Goal: Task Accomplishment & Management: Use online tool/utility

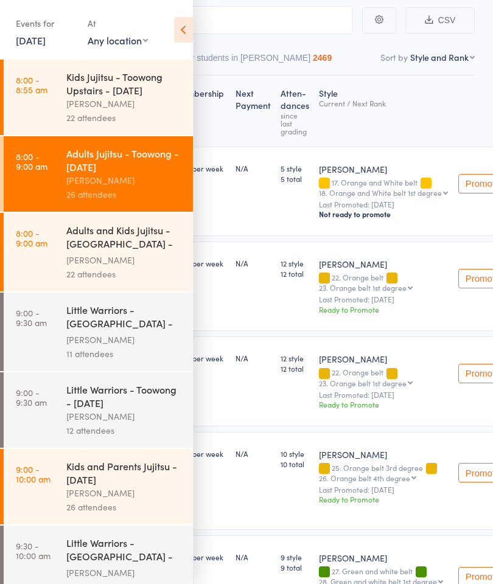
scroll to position [135, 0]
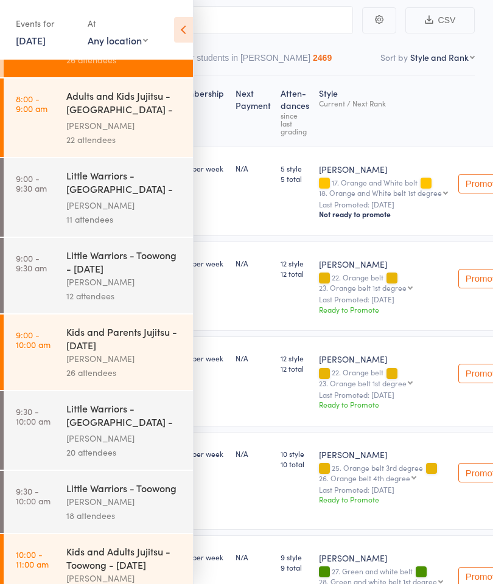
click at [122, 352] on div "Kids and Parents Jujitsu - [DATE]" at bounding box center [124, 338] width 116 height 27
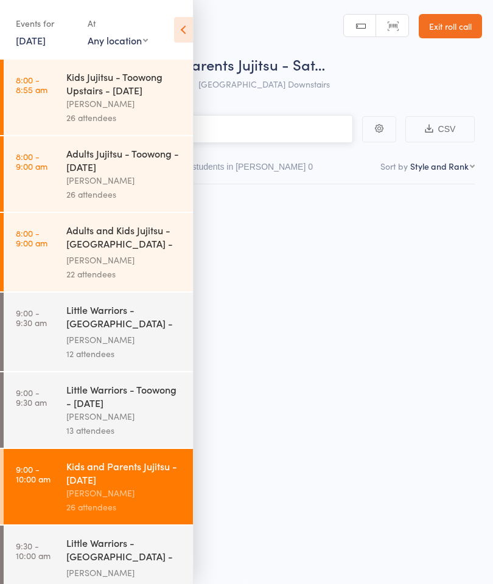
scroll to position [9, 0]
click at [189, 26] on icon at bounding box center [183, 30] width 19 height 26
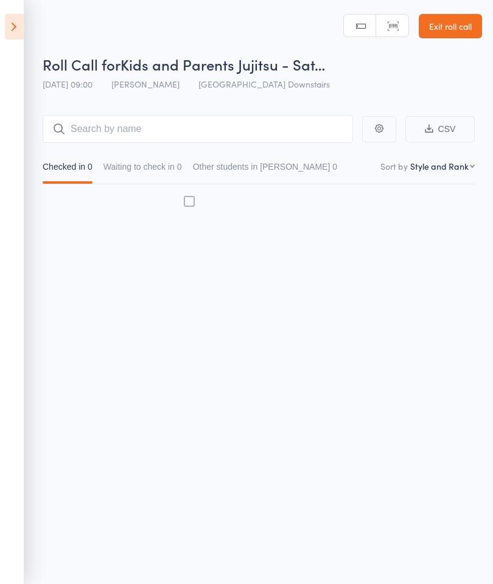
click at [161, 160] on button "Waiting to check in 0" at bounding box center [143, 170] width 79 height 28
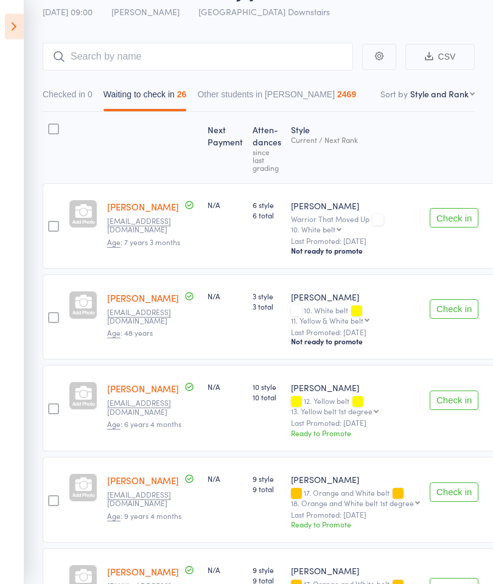
scroll to position [74, 0]
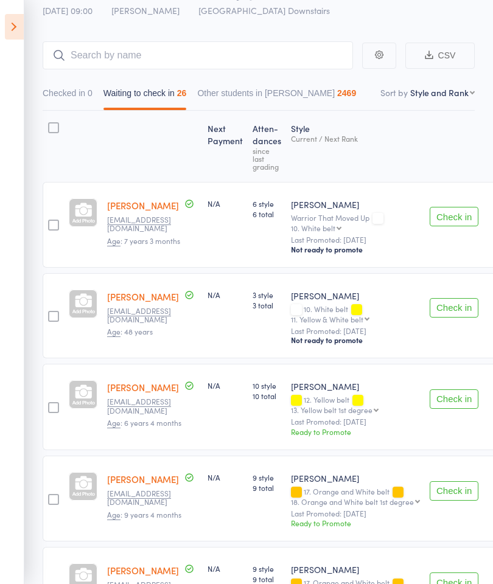
click at [433, 311] on button "Check in" at bounding box center [454, 307] width 49 height 19
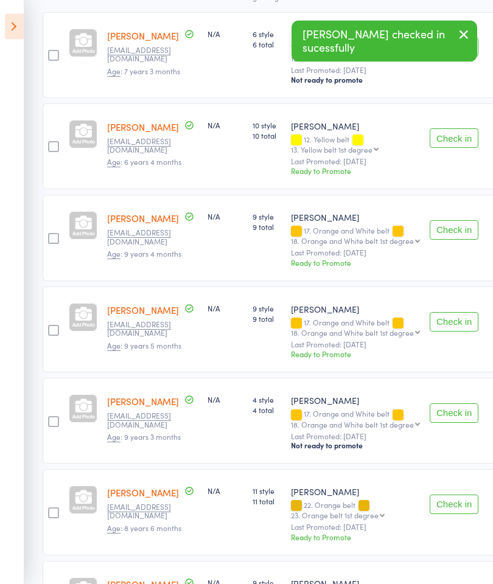
scroll to position [244, 0]
click at [441, 224] on button "Check in" at bounding box center [454, 229] width 49 height 19
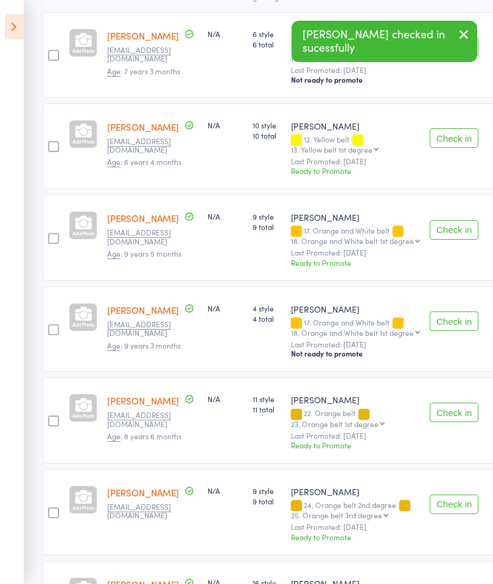
click at [444, 235] on button "Check in" at bounding box center [454, 229] width 49 height 19
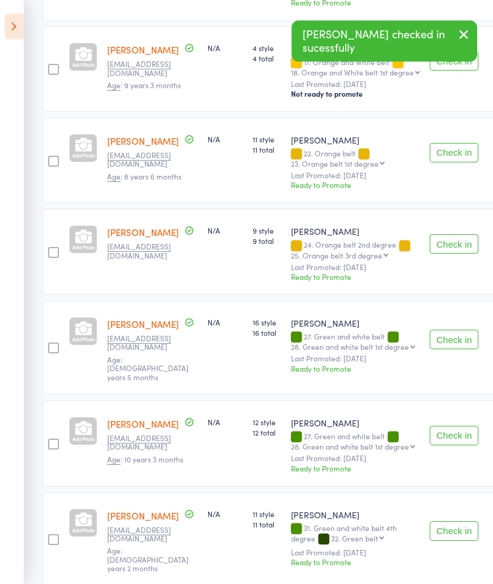
scroll to position [411, 0]
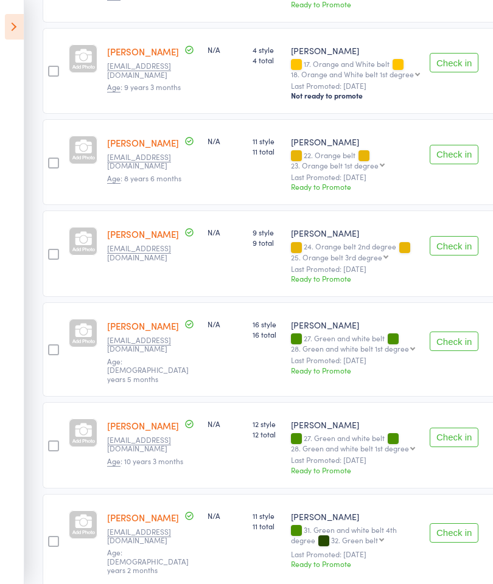
click at [447, 339] on button "Check in" at bounding box center [454, 341] width 49 height 19
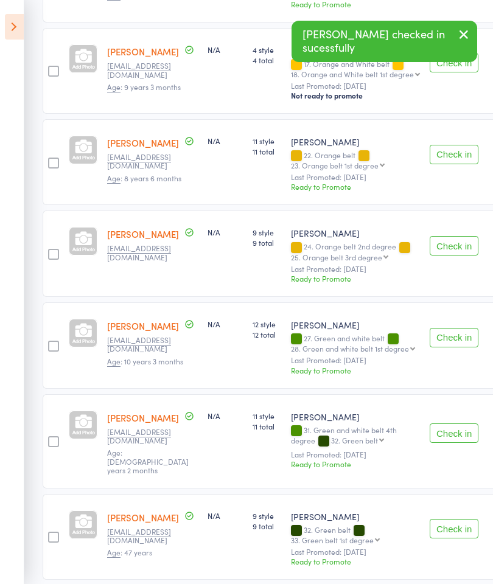
click at [440, 345] on button "Check in" at bounding box center [454, 337] width 49 height 19
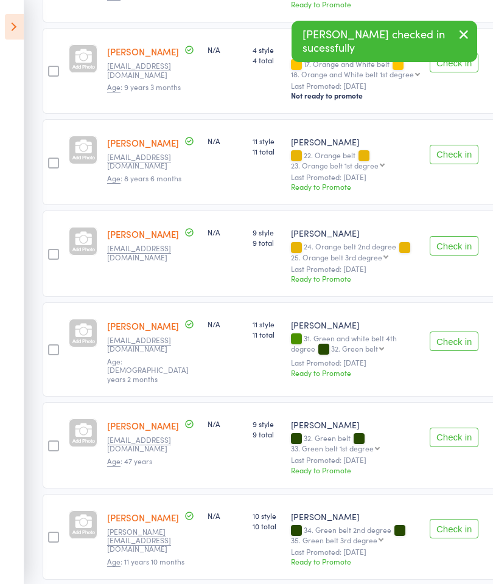
click at [442, 341] on button "Check in" at bounding box center [454, 341] width 49 height 19
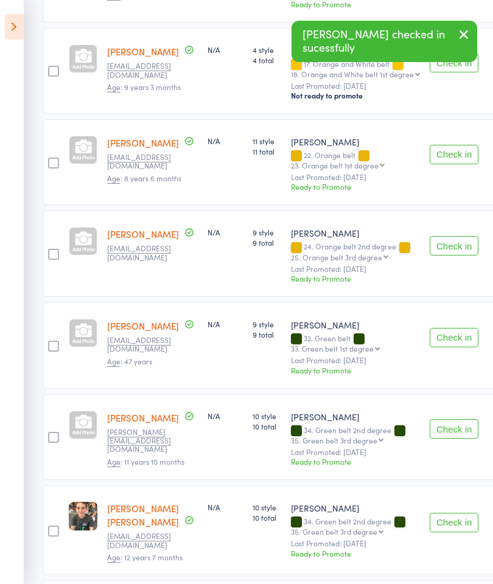
click at [444, 337] on button "Check in" at bounding box center [454, 337] width 49 height 19
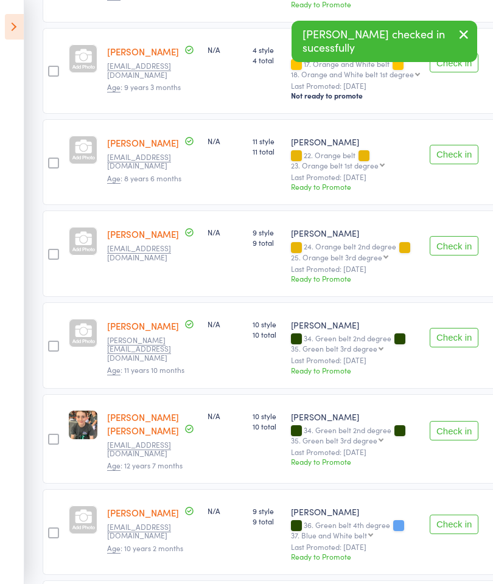
click at [441, 336] on button "Check in" at bounding box center [454, 337] width 49 height 19
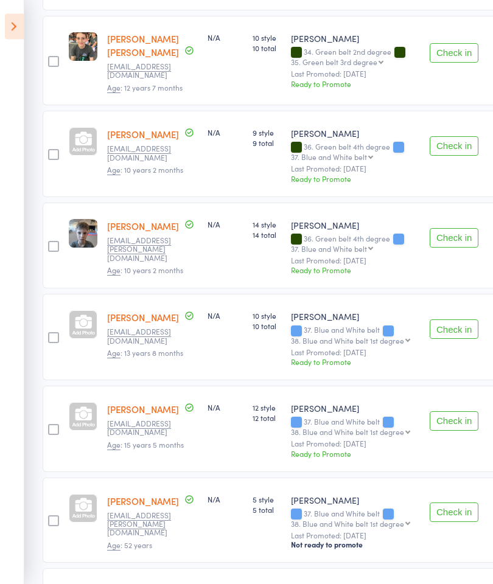
scroll to position [698, 0]
click at [438, 149] on button "Check in" at bounding box center [454, 145] width 49 height 19
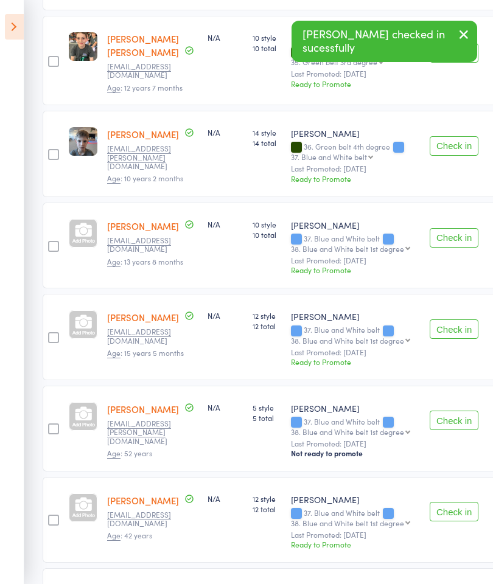
click at [441, 245] on button "Check in" at bounding box center [454, 237] width 49 height 19
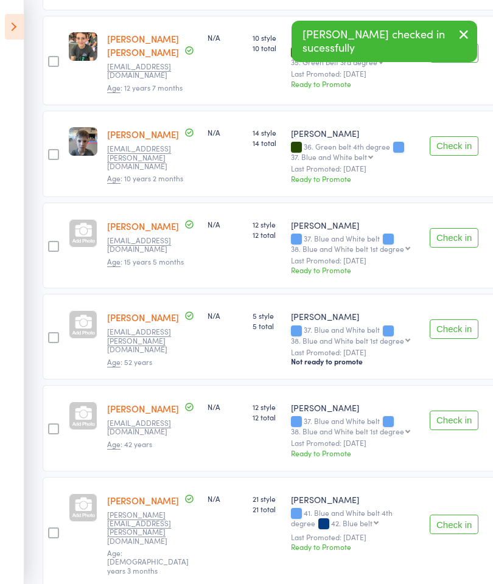
click at [435, 234] on button "Check in" at bounding box center [454, 237] width 49 height 19
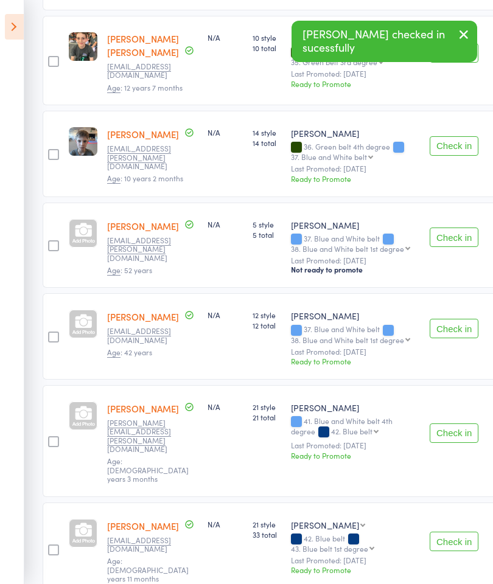
click at [449, 325] on button "Check in" at bounding box center [454, 328] width 49 height 19
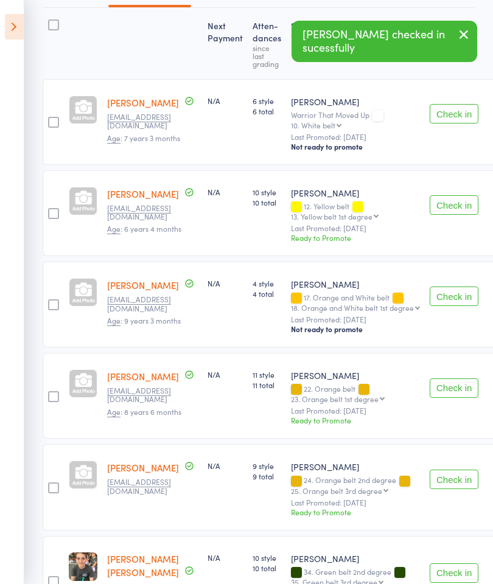
scroll to position [0, 0]
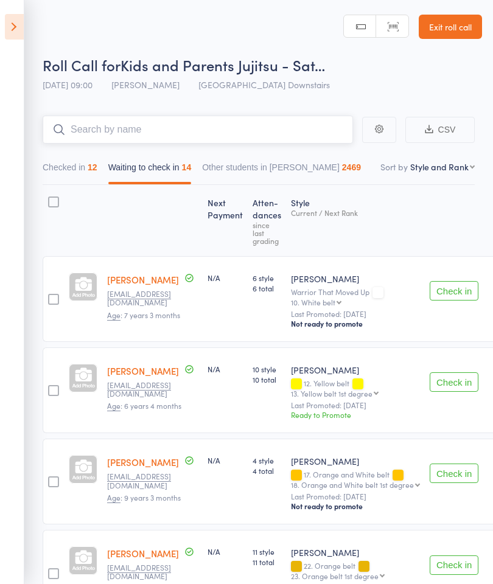
click at [272, 120] on input "search" at bounding box center [198, 130] width 311 height 28
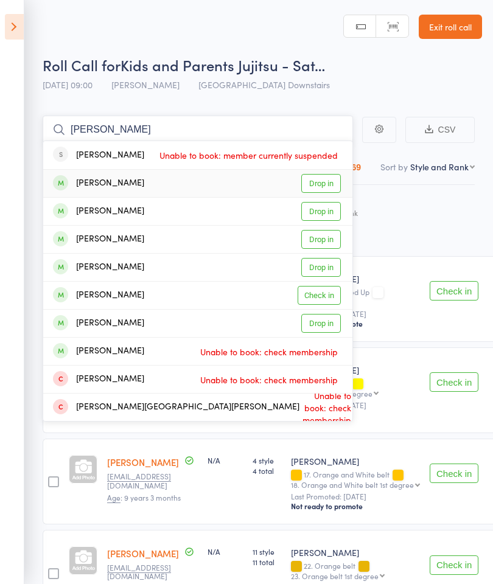
type input "Marshall"
click at [331, 187] on link "Drop in" at bounding box center [321, 183] width 40 height 19
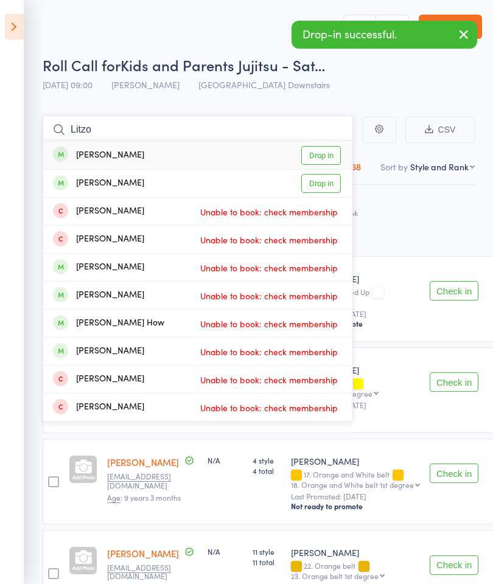
type input "Litzo"
click at [325, 153] on link "Drop in" at bounding box center [321, 155] width 40 height 19
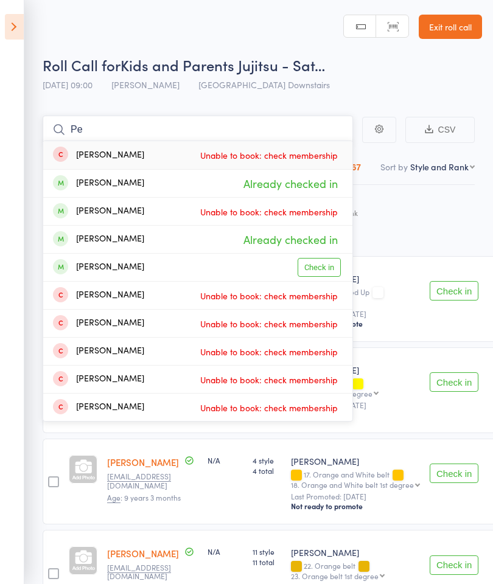
type input "P"
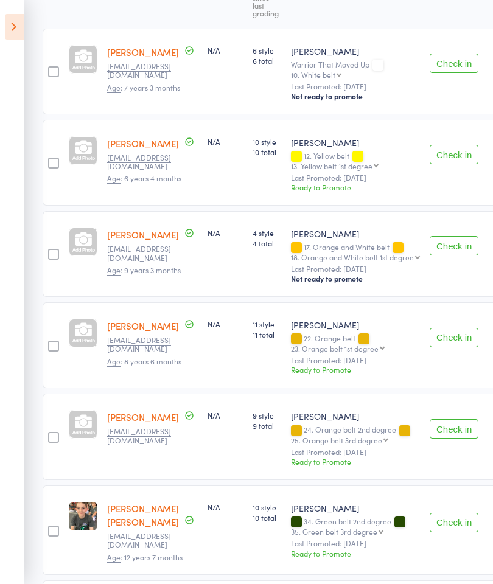
scroll to position [520, 0]
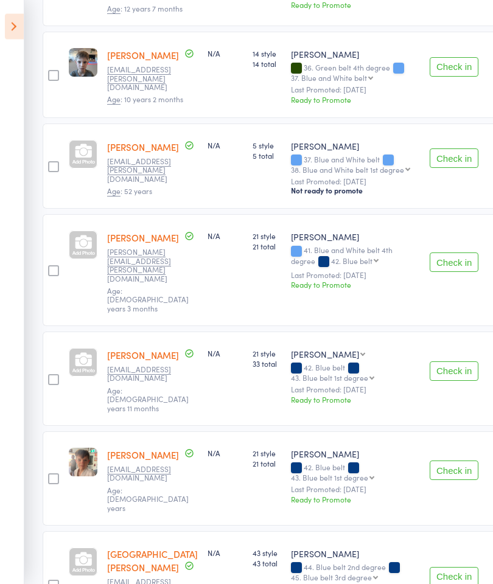
click at [441, 461] on button "Check in" at bounding box center [454, 470] width 49 height 19
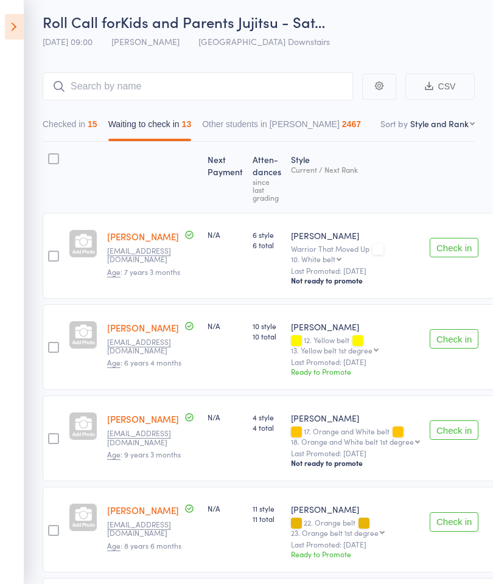
scroll to position [0, 0]
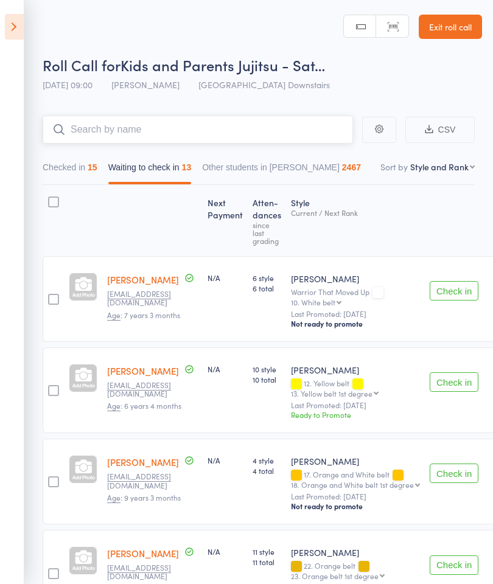
click at [328, 121] on input "search" at bounding box center [198, 130] width 311 height 28
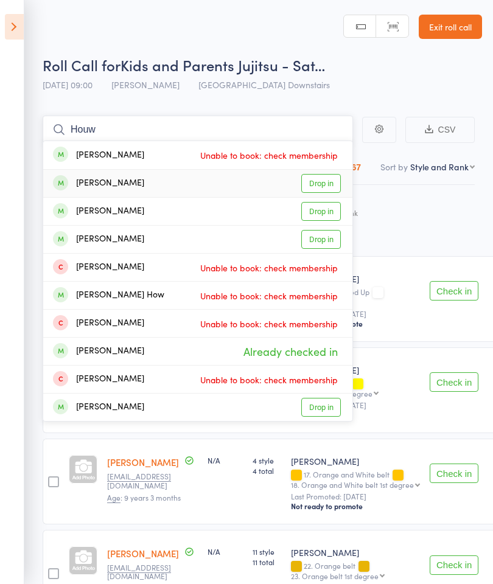
type input "Houw"
click at [326, 189] on link "Drop in" at bounding box center [321, 183] width 40 height 19
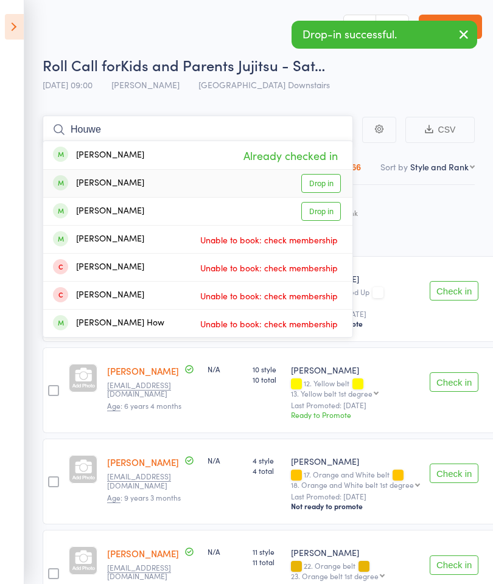
type input "Houwe"
click at [333, 184] on link "Drop in" at bounding box center [321, 183] width 40 height 19
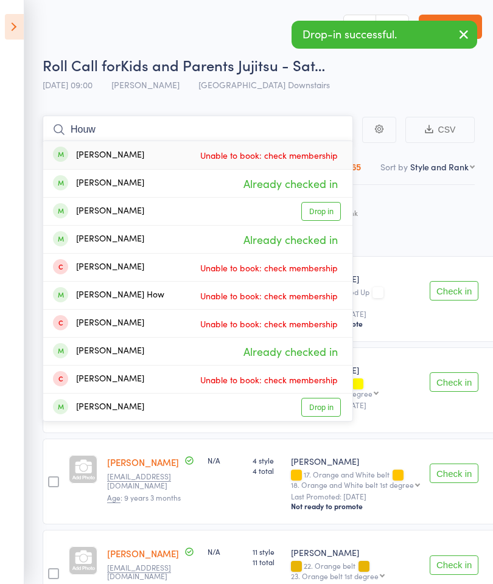
type input "Houw"
click at [330, 213] on link "Drop in" at bounding box center [321, 211] width 40 height 19
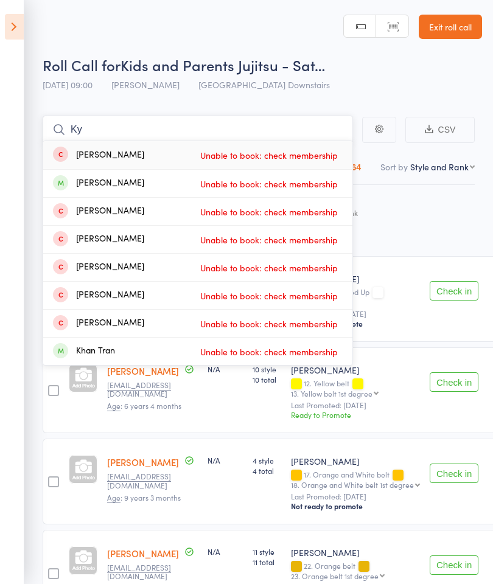
type input "K"
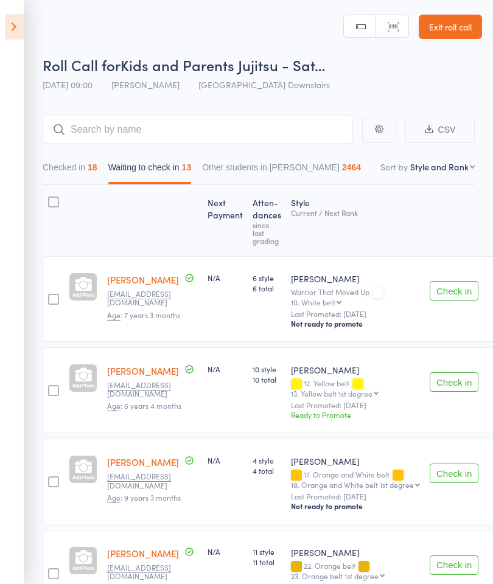
click at [409, 225] on div "Style Current / Next Rank" at bounding box center [355, 221] width 139 height 60
click at [318, 125] on input "search" at bounding box center [198, 130] width 311 height 28
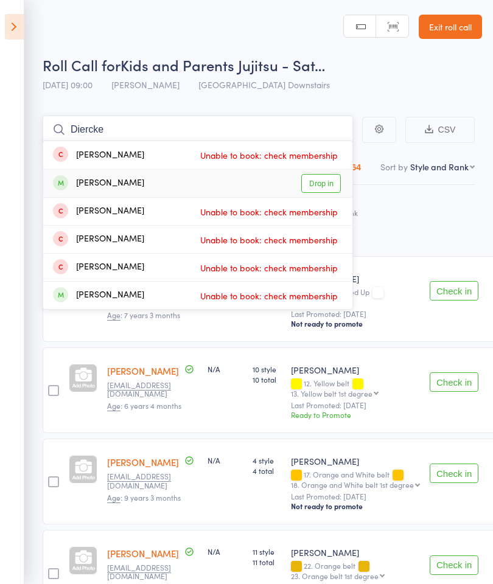
type input "Diercke"
click at [329, 183] on link "Drop in" at bounding box center [321, 183] width 40 height 19
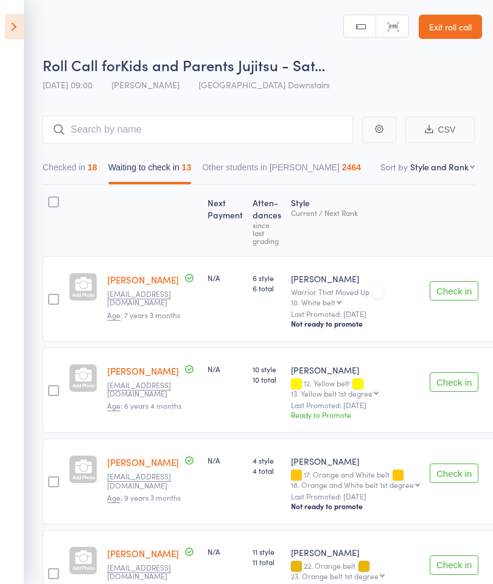
click at [449, 16] on link "Exit roll call" at bounding box center [450, 27] width 63 height 24
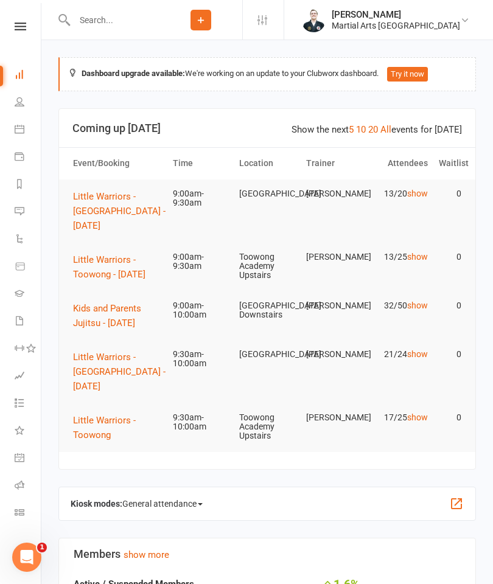
click at [85, 314] on button "Kids and Parents Jujitsu - [DATE]" at bounding box center [117, 315] width 89 height 29
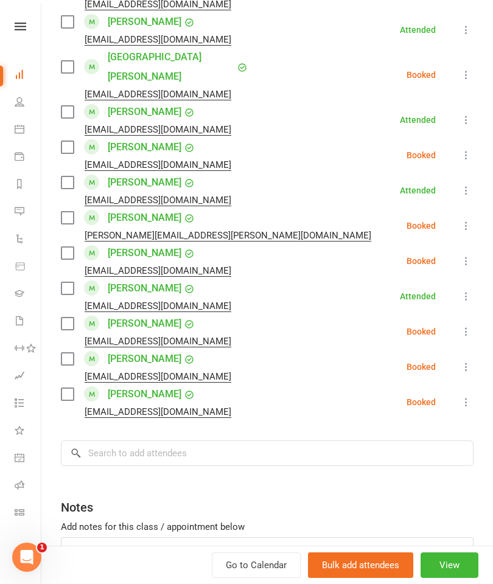
scroll to position [974, 0]
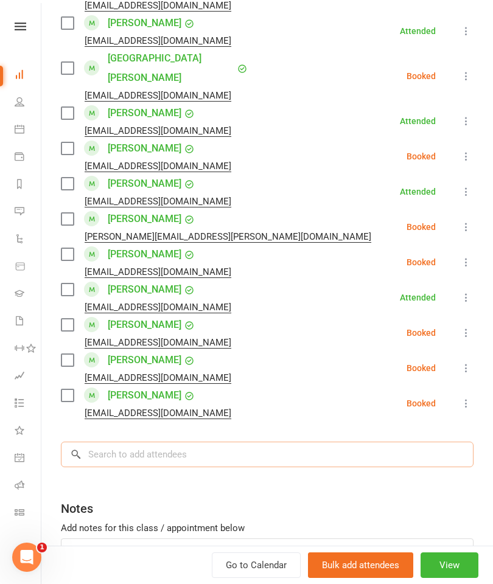
click at [320, 442] on input "search" at bounding box center [267, 455] width 413 height 26
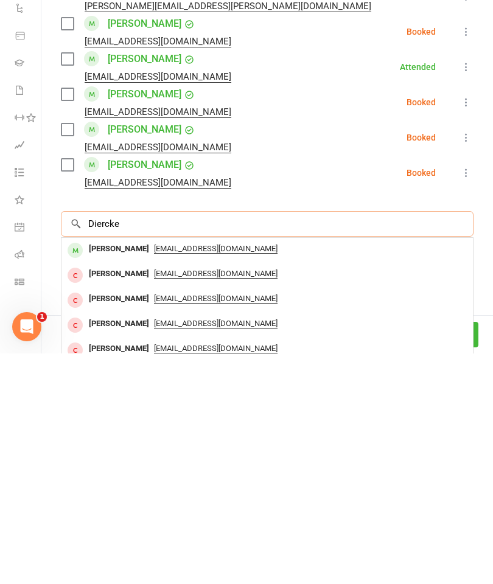
type input "Diercke"
click at [339, 496] on div "[EMAIL_ADDRESS][DOMAIN_NAME]" at bounding box center [267, 505] width 402 height 18
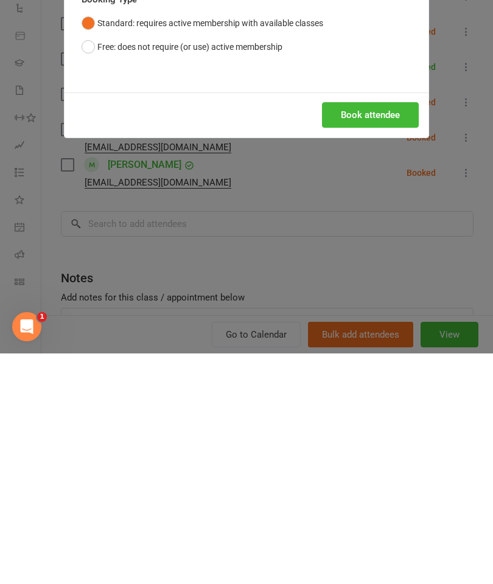
scroll to position [239, 0]
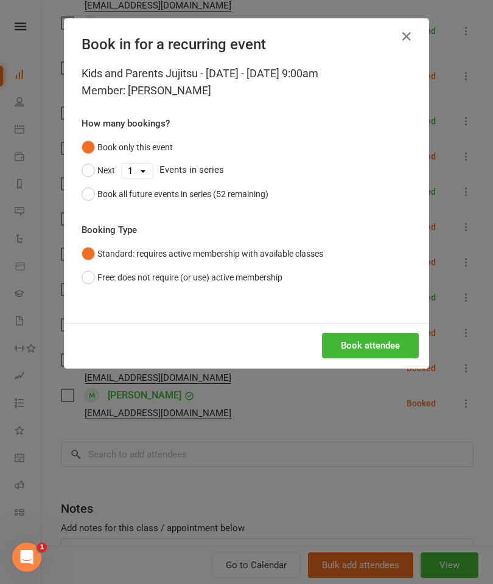
click at [87, 278] on button "Free: does not require (or use) active membership" at bounding box center [182, 277] width 201 height 23
click at [391, 340] on button "Book attendee" at bounding box center [370, 346] width 97 height 26
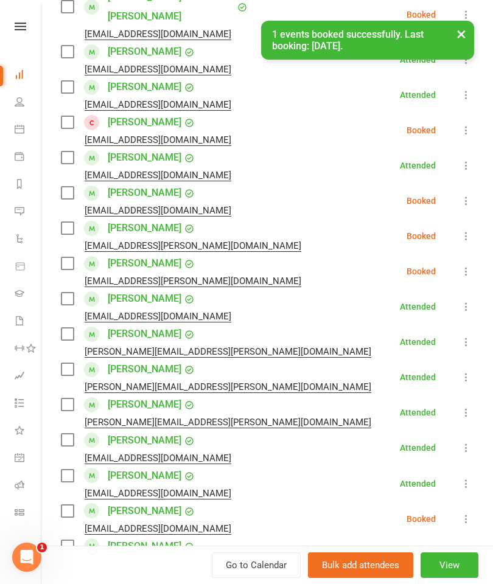
scroll to position [344, 0]
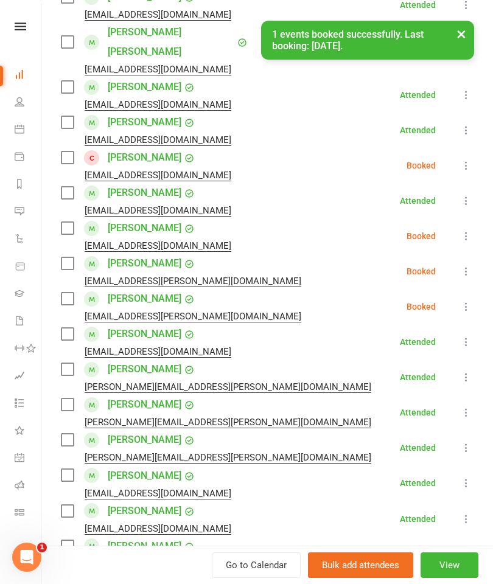
click at [472, 160] on icon at bounding box center [466, 166] width 12 height 12
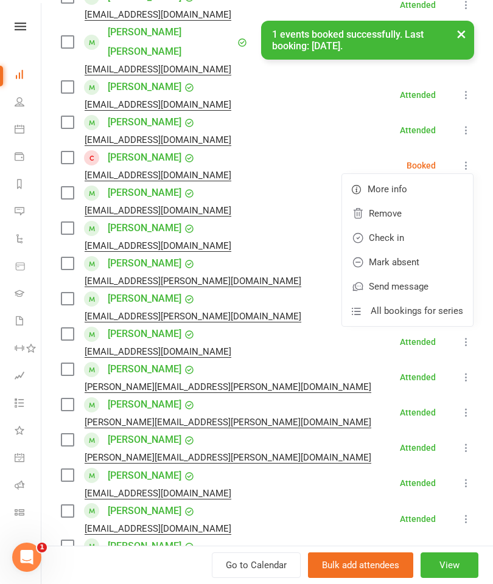
click at [429, 226] on link "Check in" at bounding box center [407, 238] width 131 height 24
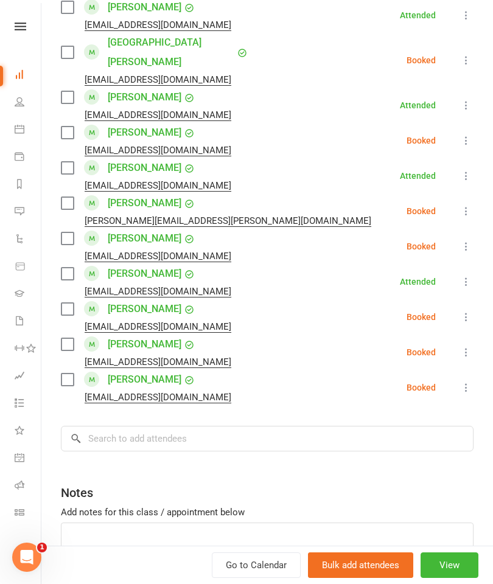
scroll to position [1037, 0]
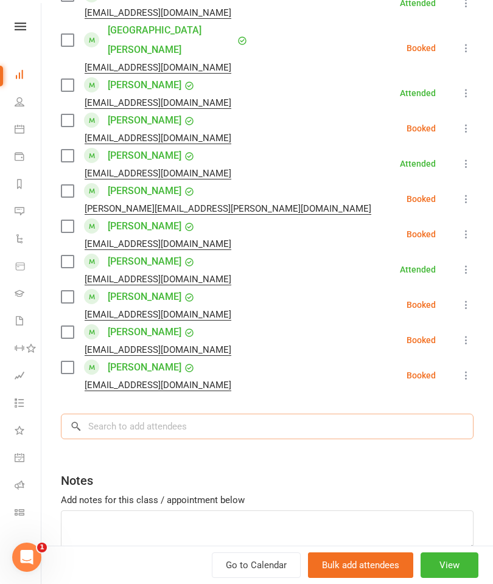
click at [334, 414] on input "search" at bounding box center [267, 427] width 413 height 26
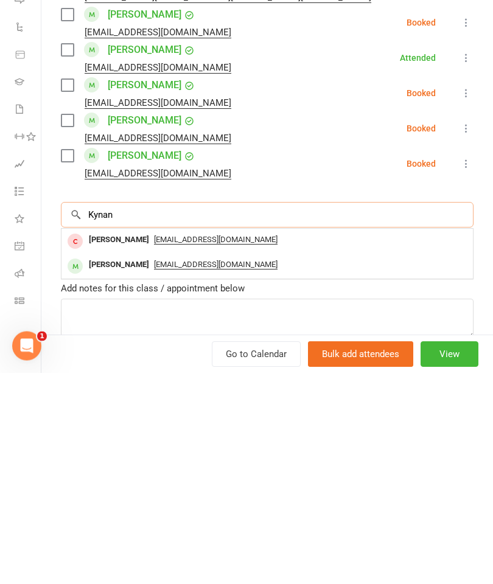
type input "Kynan"
click at [102, 468] on div "[PERSON_NAME]" at bounding box center [119, 477] width 70 height 18
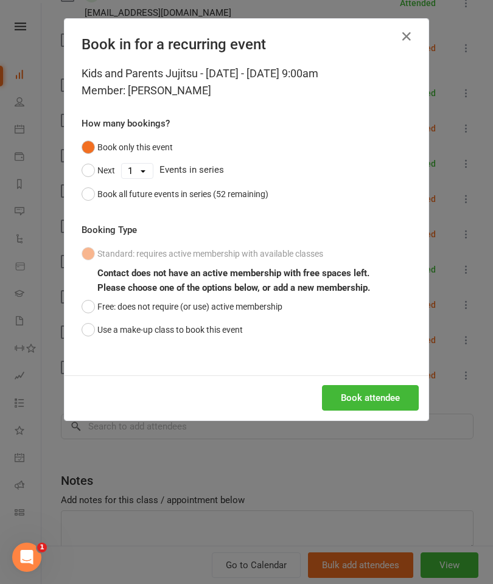
click at [90, 296] on button "Free: does not require (or use) active membership" at bounding box center [182, 306] width 201 height 23
click at [381, 395] on button "Book attendee" at bounding box center [370, 398] width 97 height 26
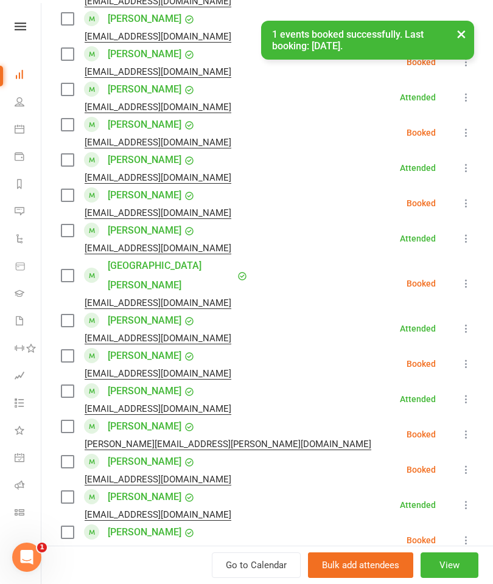
scroll to position [819, 0]
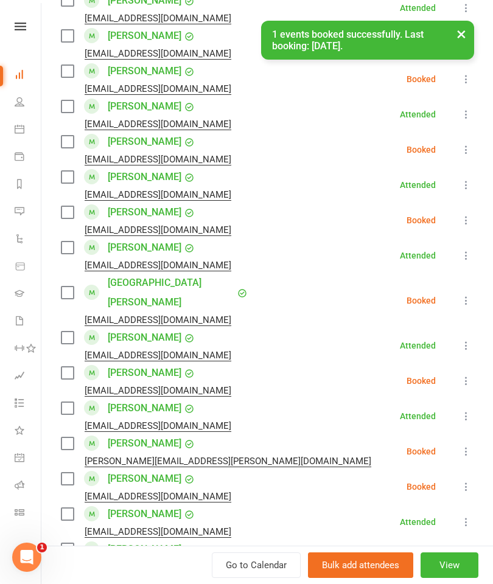
click at [469, 214] on icon at bounding box center [466, 220] width 12 height 12
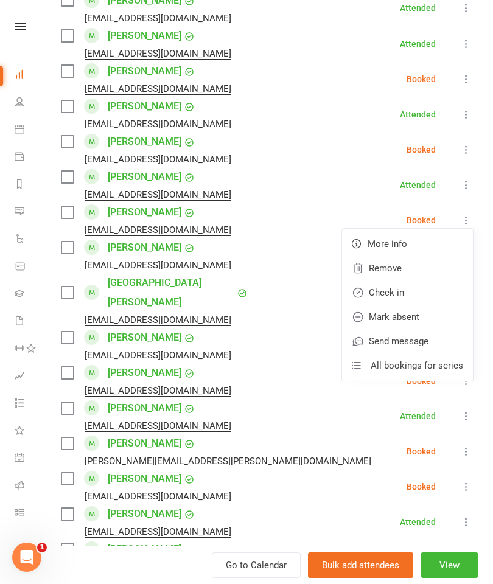
click at [423, 281] on link "Check in" at bounding box center [407, 293] width 131 height 24
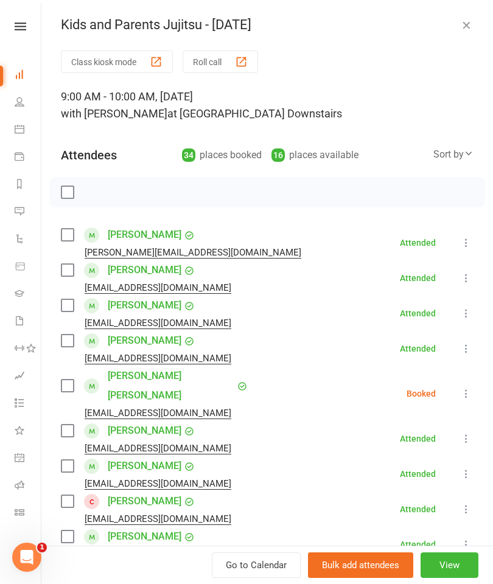
scroll to position [0, 0]
click at [236, 61] on button "Roll call" at bounding box center [220, 62] width 75 height 23
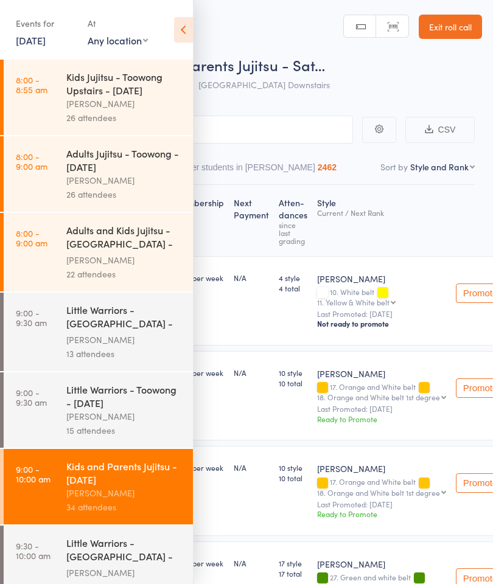
click at [181, 31] on icon at bounding box center [183, 30] width 19 height 26
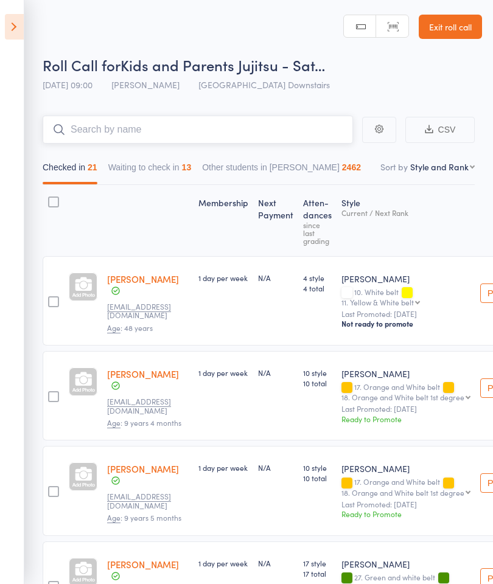
click at [244, 126] on input "search" at bounding box center [198, 130] width 311 height 28
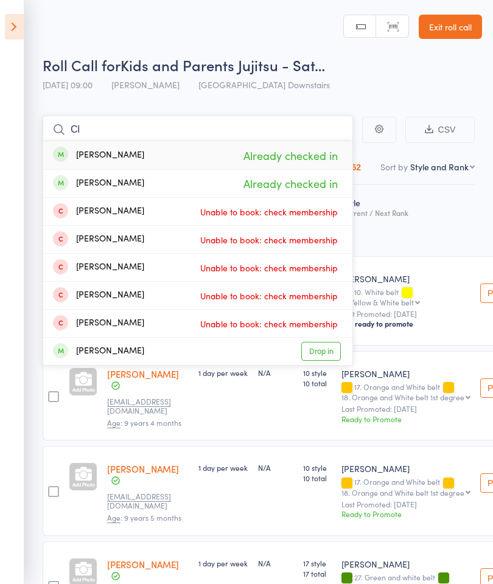
type input "C"
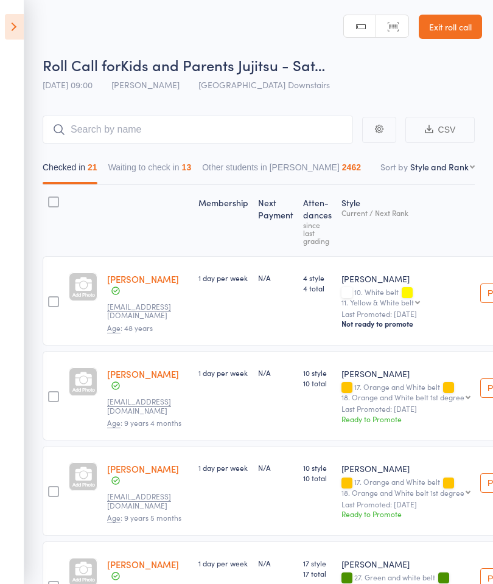
click at [419, 207] on div "Style Current / Next Rank" at bounding box center [406, 221] width 139 height 60
click at [181, 172] on button "Waiting to check in 13" at bounding box center [149, 170] width 83 height 28
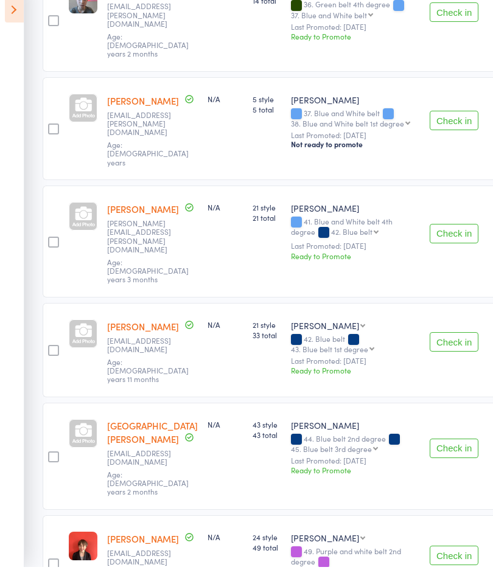
scroll to position [923, 0]
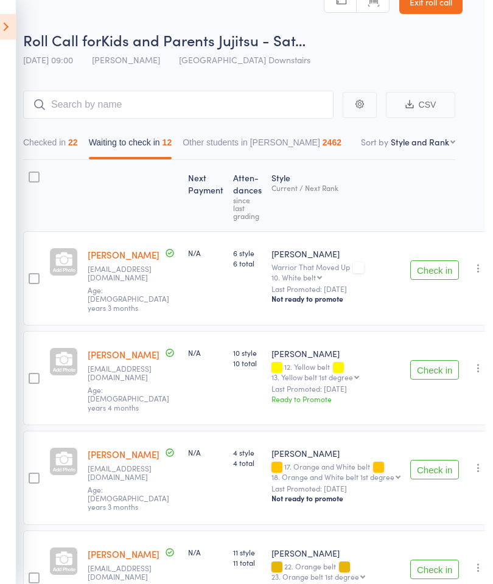
scroll to position [0, 12]
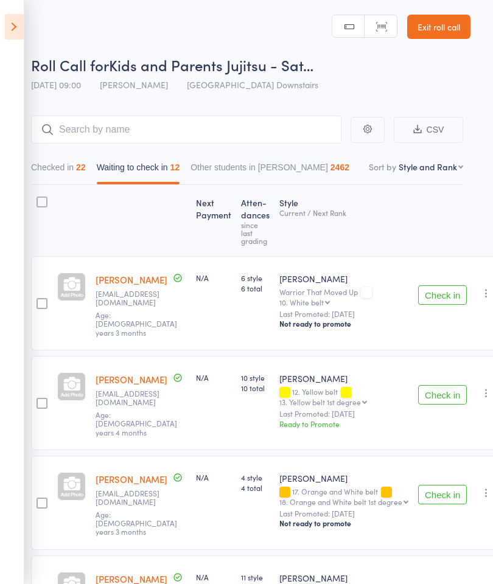
click at [462, 21] on link "Exit roll call" at bounding box center [438, 27] width 63 height 24
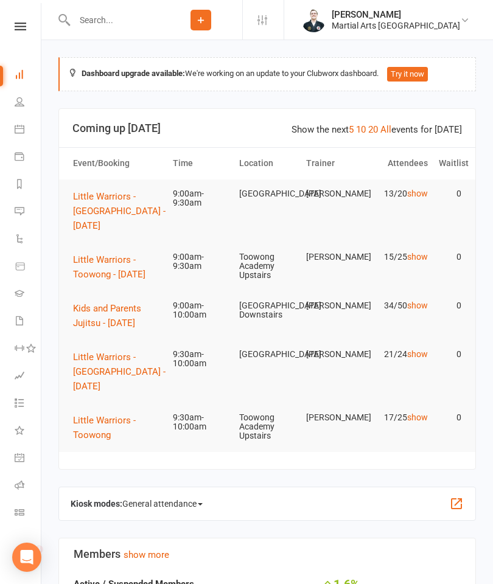
click at [119, 313] on button "Kids and Parents Jujitsu - [DATE]" at bounding box center [117, 315] width 89 height 29
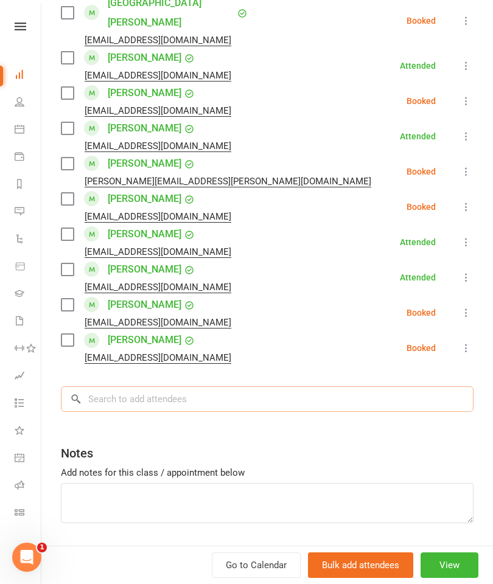
click at [332, 387] on input "search" at bounding box center [267, 400] width 413 height 26
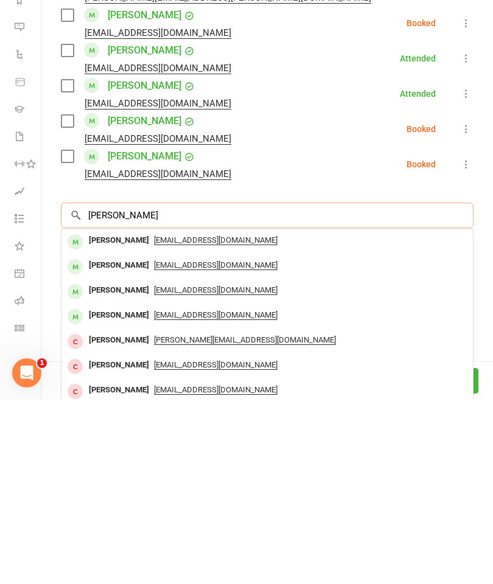
type input "[PERSON_NAME]"
click at [96, 416] on div "[PERSON_NAME]" at bounding box center [119, 425] width 70 height 18
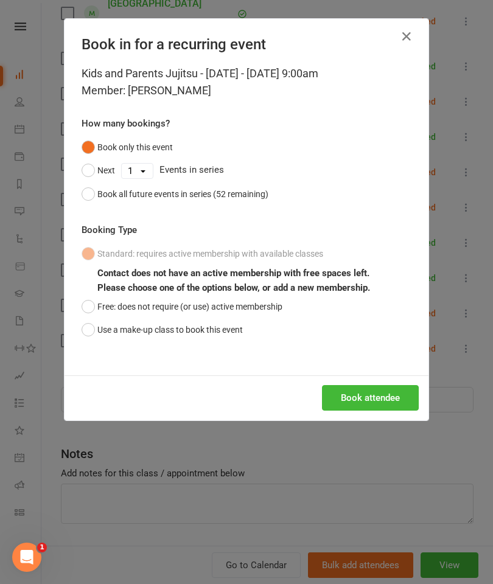
click at [88, 303] on button "Free: does not require (or use) active membership" at bounding box center [182, 306] width 201 height 23
click at [391, 397] on button "Book attendee" at bounding box center [370, 398] width 97 height 26
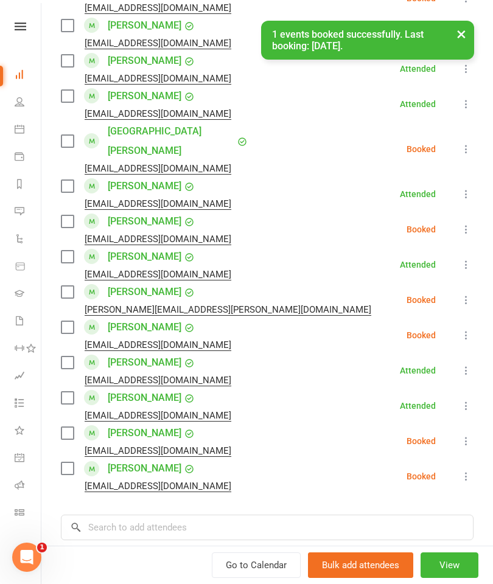
scroll to position [966, 0]
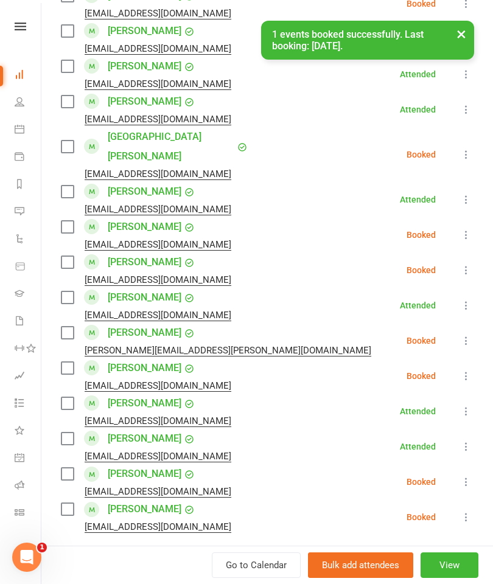
click at [460, 263] on button at bounding box center [466, 270] width 15 height 15
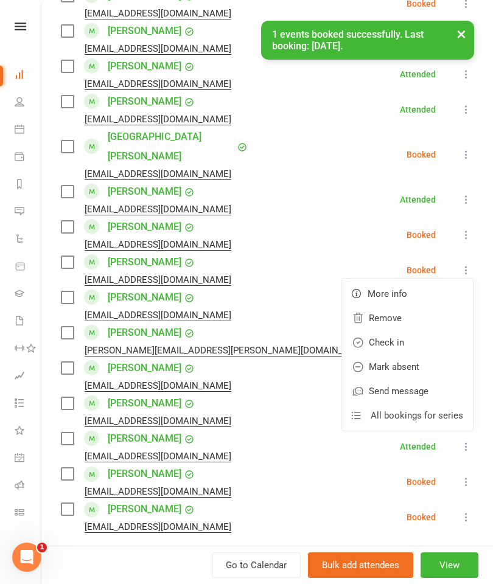
click at [429, 331] on link "Check in" at bounding box center [407, 343] width 131 height 24
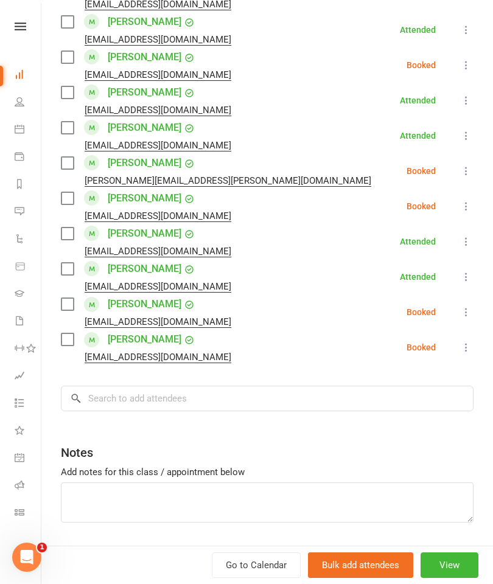
scroll to position [1134, 0]
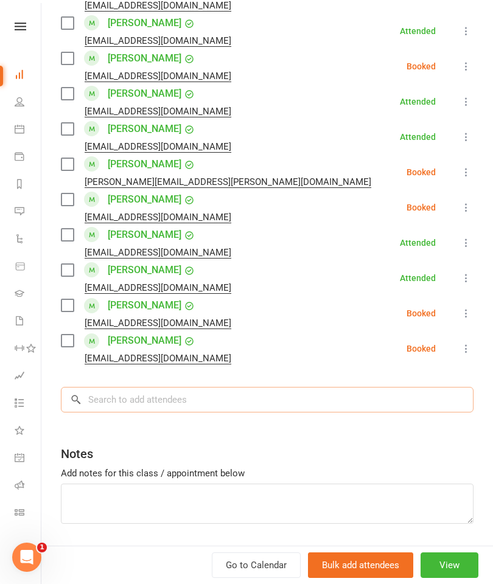
click at [345, 387] on input "search" at bounding box center [267, 400] width 413 height 26
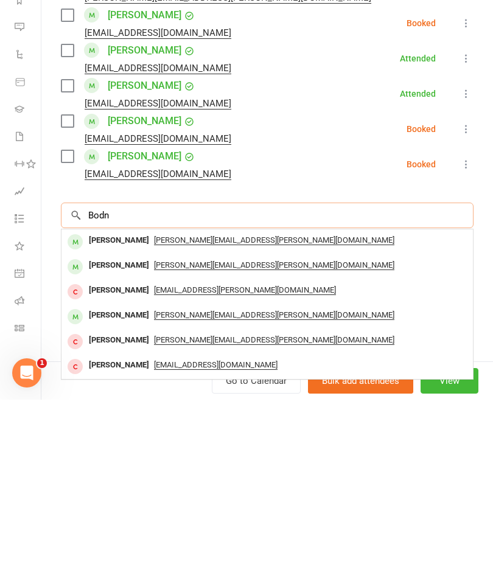
type input "Bodn"
click at [93, 416] on div "Dan Bodnar" at bounding box center [119, 425] width 70 height 18
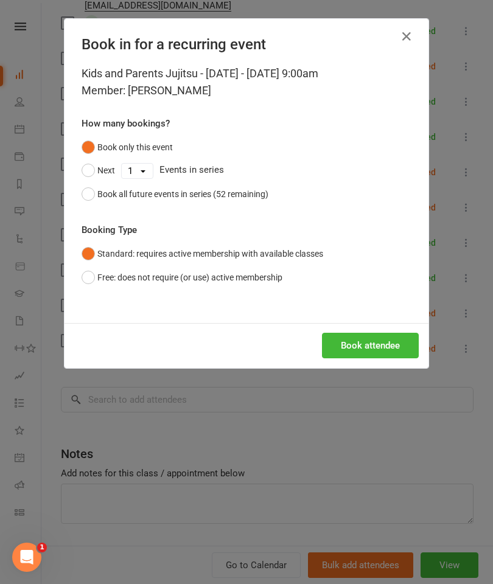
click at [396, 346] on button "Book attendee" at bounding box center [370, 346] width 97 height 26
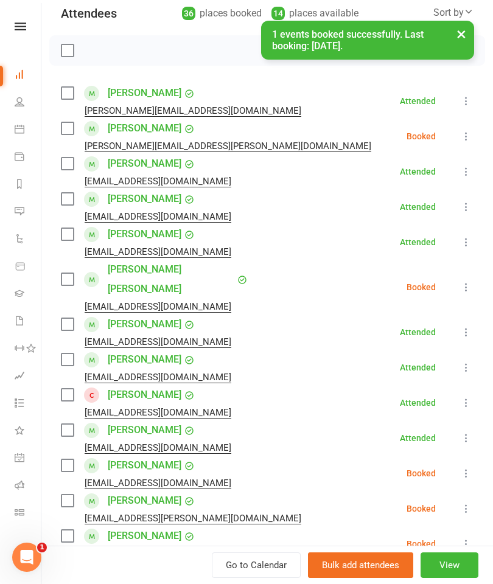
scroll to position [128, 0]
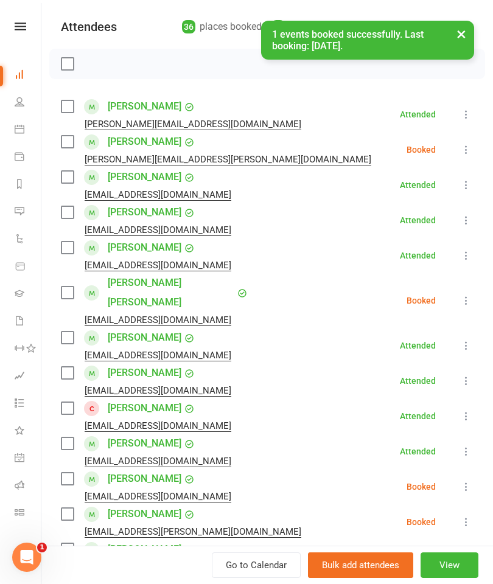
click at [469, 155] on icon at bounding box center [466, 150] width 12 height 12
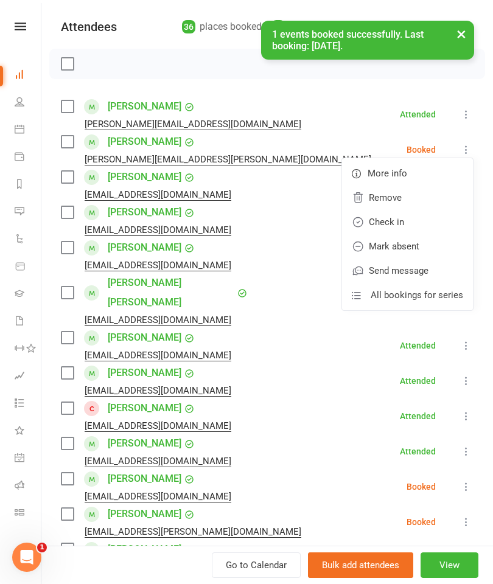
click at [426, 222] on link "Check in" at bounding box center [407, 222] width 131 height 24
